Goal: Task Accomplishment & Management: Use online tool/utility

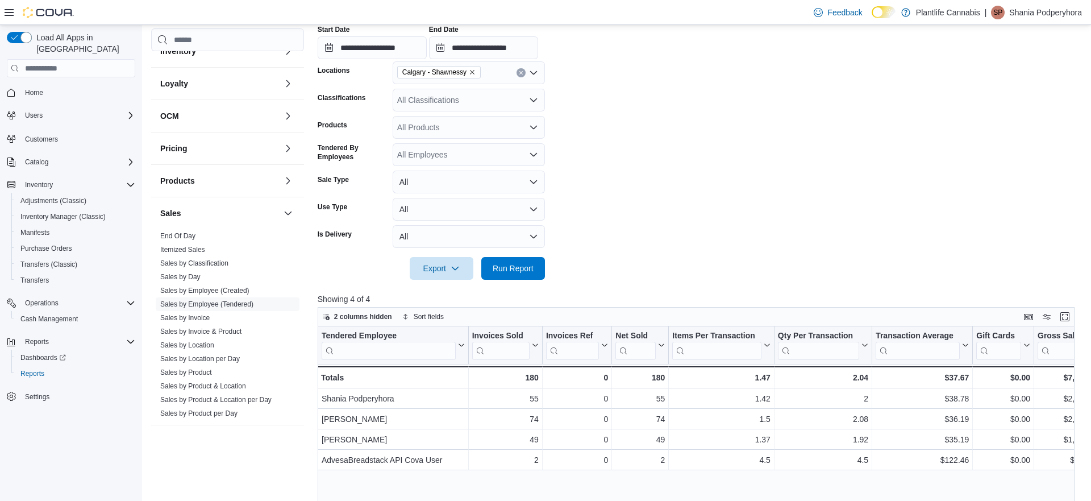
scroll to position [208, 0]
click at [45, 212] on span "Inventory Manager (Classic)" at bounding box center [62, 216] width 85 height 9
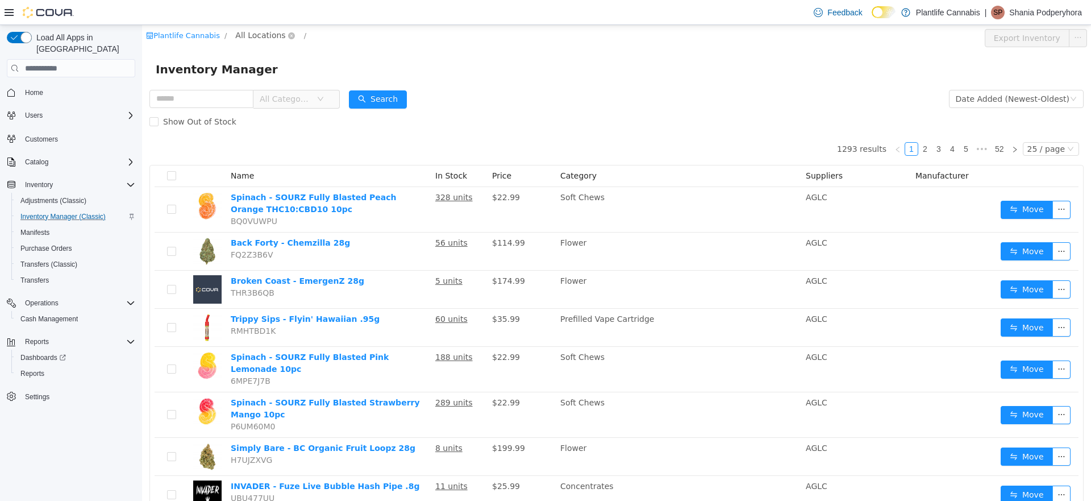
drag, startPoint x: 248, startPoint y: 35, endPoint x: 246, endPoint y: 42, distance: 7.6
click at [248, 35] on span "All Locations" at bounding box center [260, 35] width 50 height 13
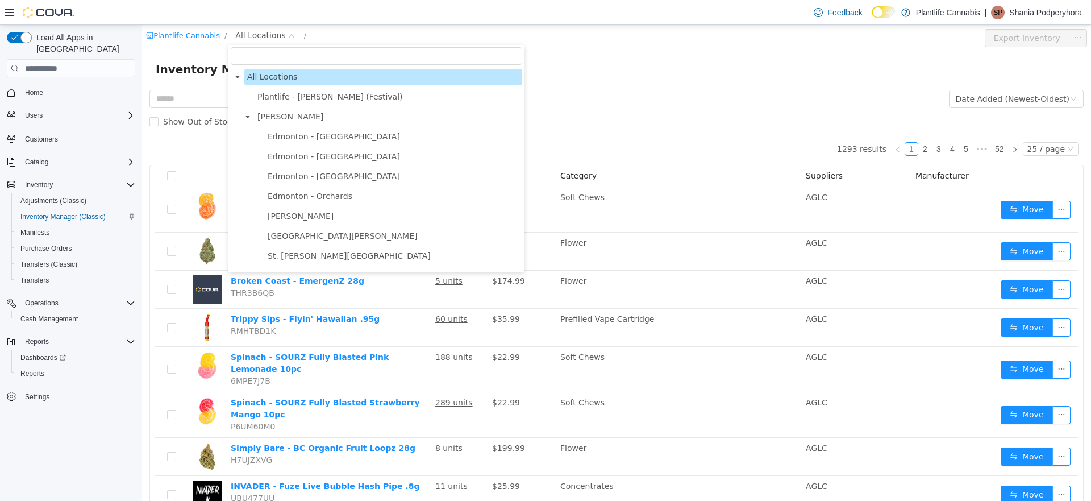
drag, startPoint x: 249, startPoint y: 116, endPoint x: 252, endPoint y: 140, distance: 24.1
click at [249, 118] on icon "icon: caret-down" at bounding box center [248, 117] width 6 height 6
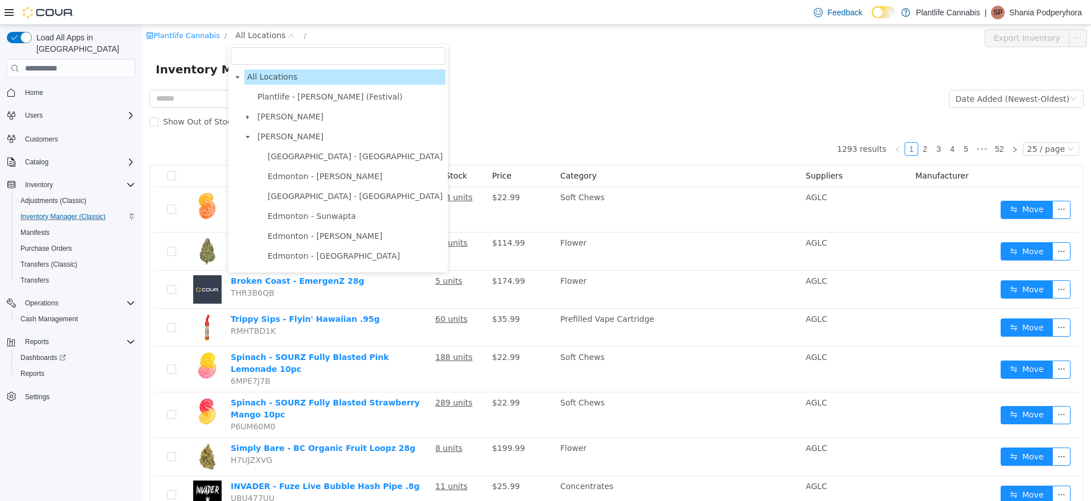
drag, startPoint x: 252, startPoint y: 142, endPoint x: 253, endPoint y: 152, distance: 10.3
click at [252, 142] on span at bounding box center [248, 137] width 14 height 14
click at [252, 160] on span at bounding box center [248, 157] width 14 height 14
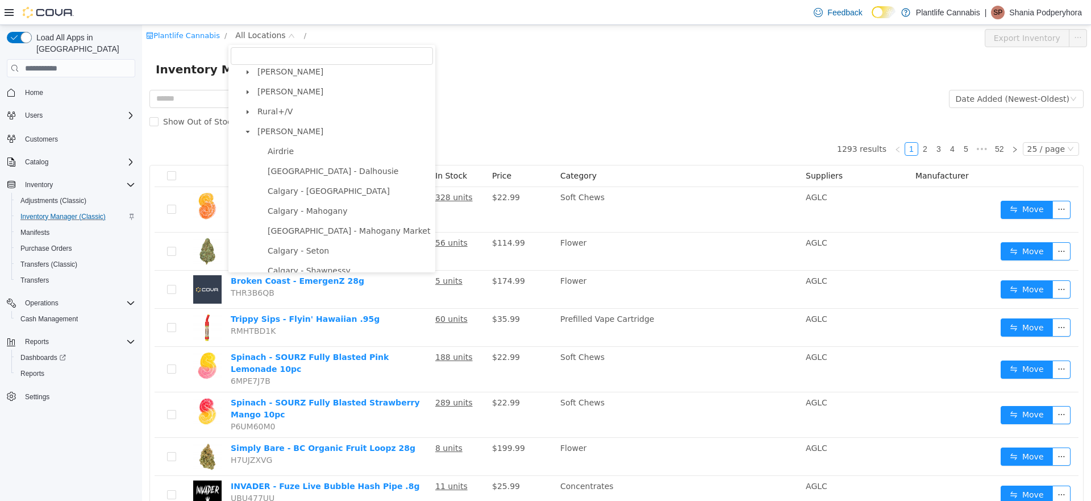
scroll to position [96, 0]
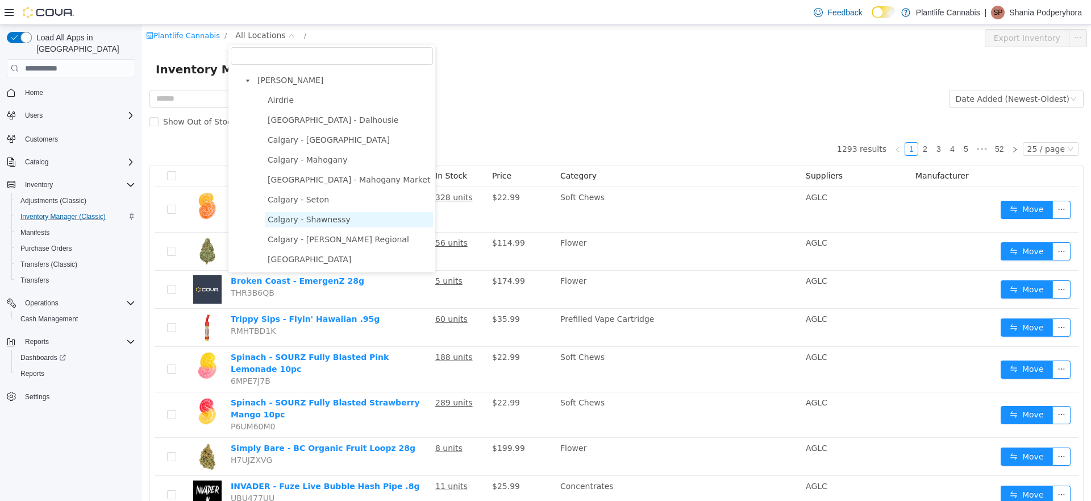
click at [326, 218] on span "Calgary - Shawnessy" at bounding box center [309, 219] width 83 height 9
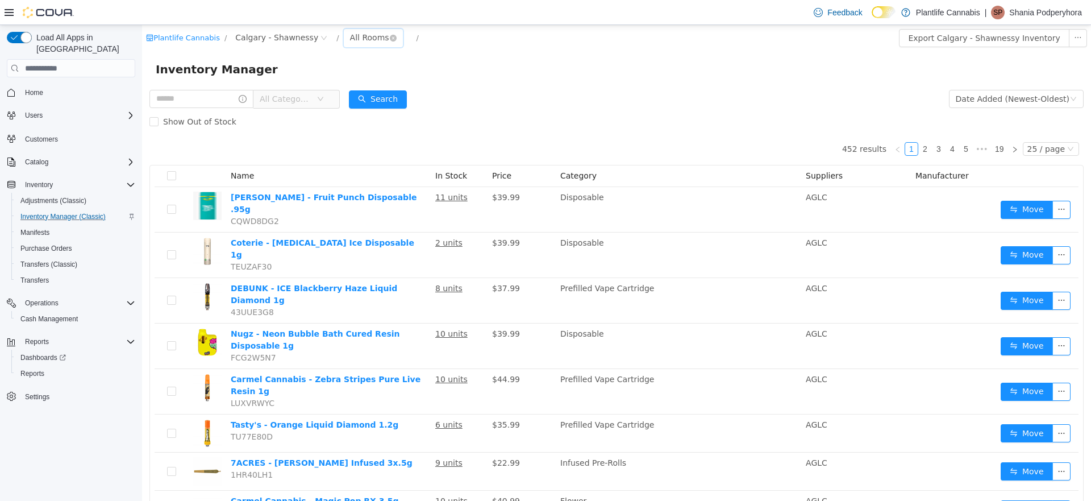
click at [360, 40] on div "All Rooms" at bounding box center [369, 37] width 39 height 17
click at [361, 74] on li "Sales Floor" at bounding box center [369, 79] width 68 height 18
click at [197, 103] on input "text" at bounding box center [201, 99] width 104 height 18
type input "*********"
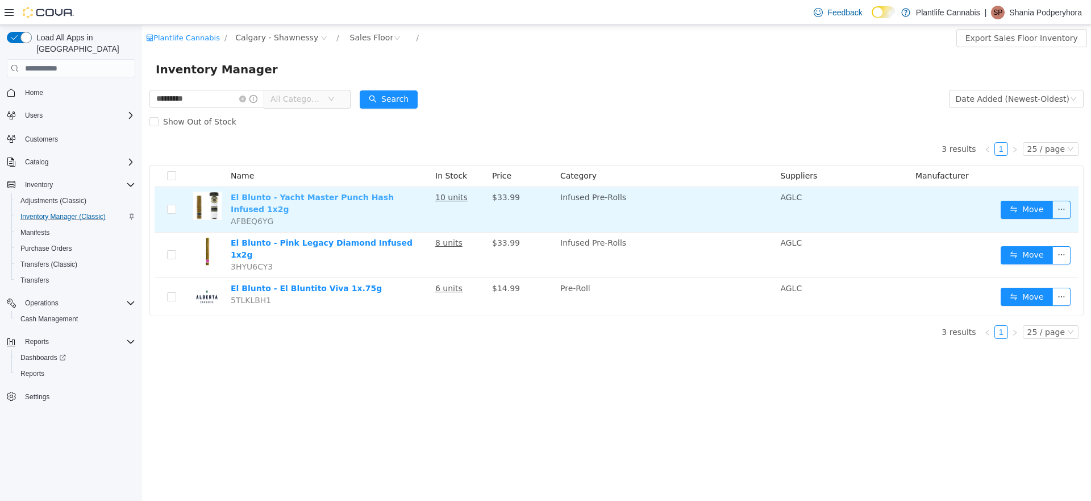
click at [370, 202] on link "El Blunto - Yacht Master Punch Hash Infused 1x2g" at bounding box center [312, 203] width 163 height 21
